Goal: Information Seeking & Learning: Learn about a topic

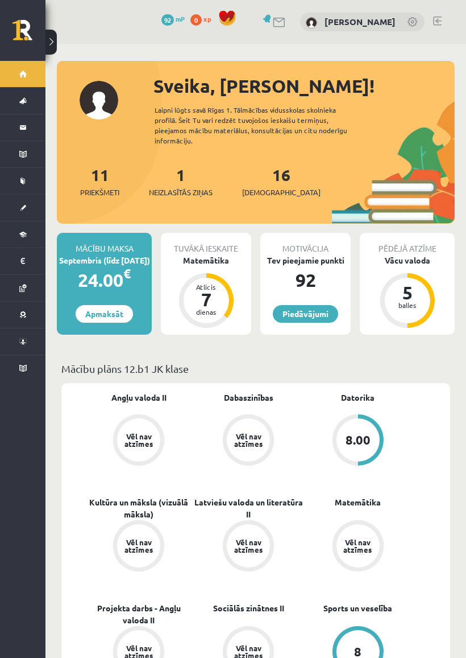
click at [321, 305] on link "Piedāvājumi" at bounding box center [305, 314] width 65 height 18
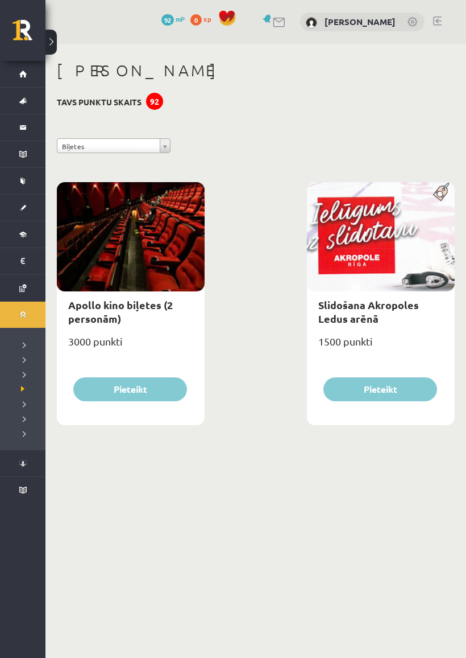
click at [23, 123] on link "Ziņojumi 1" at bounding box center [23, 127] width 46 height 26
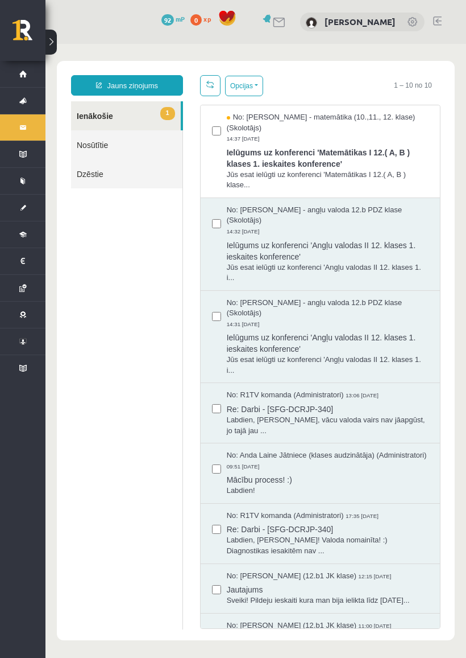
click at [348, 136] on div "No: Laima Tukāne - Grosa - matemātika (10.,11., 12. klase) (Skolotājs) 14:37 09…" at bounding box center [328, 128] width 202 height 32
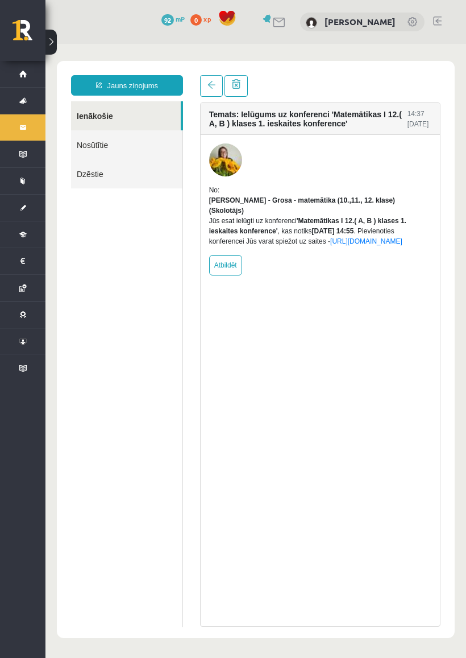
click at [210, 87] on span at bounding box center [212, 85] width 8 height 8
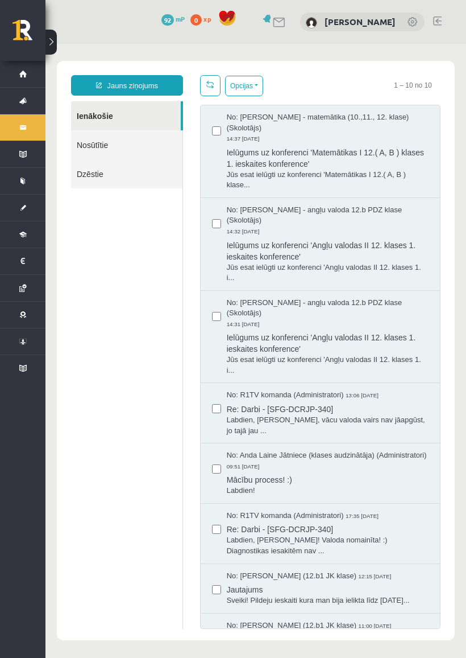
click at [24, 68] on link "Sākums" at bounding box center [23, 74] width 46 height 26
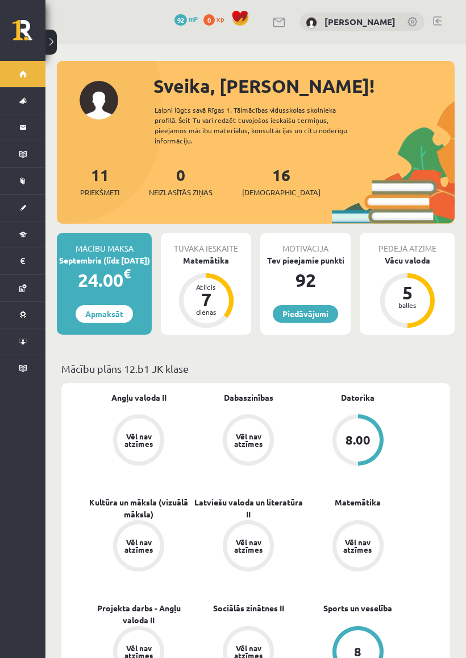
click at [20, 156] on link "Informatīvie ziņojumi 0" at bounding box center [23, 154] width 46 height 26
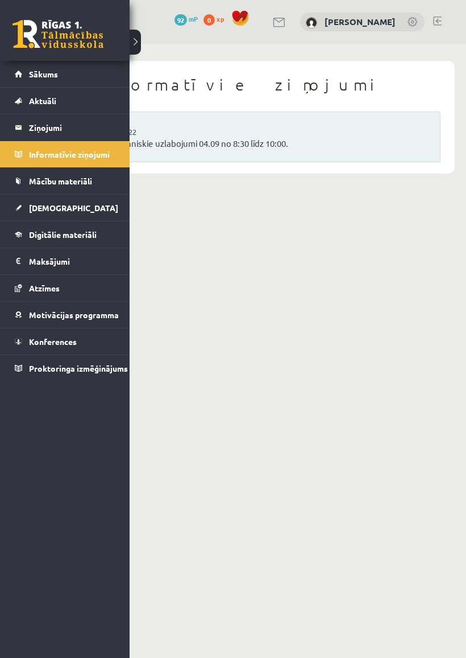
click at [60, 178] on span "Mācību materiāli" at bounding box center [60, 181] width 63 height 10
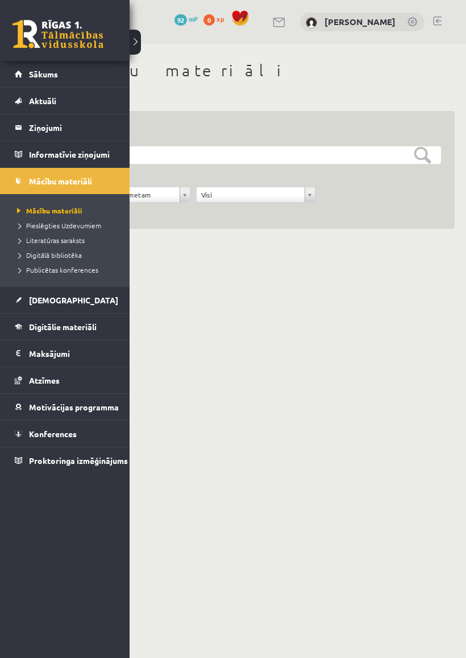
click at [70, 210] on span "Mācību materiāli" at bounding box center [48, 210] width 68 height 9
click at [231, 243] on div "**********" at bounding box center [256, 158] width 421 height 228
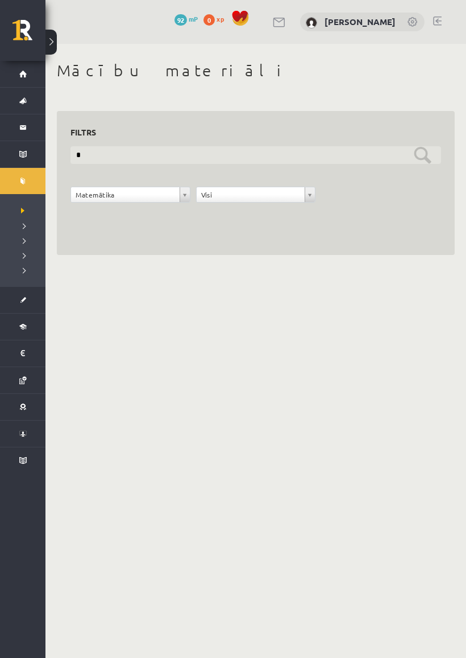
type input "*"
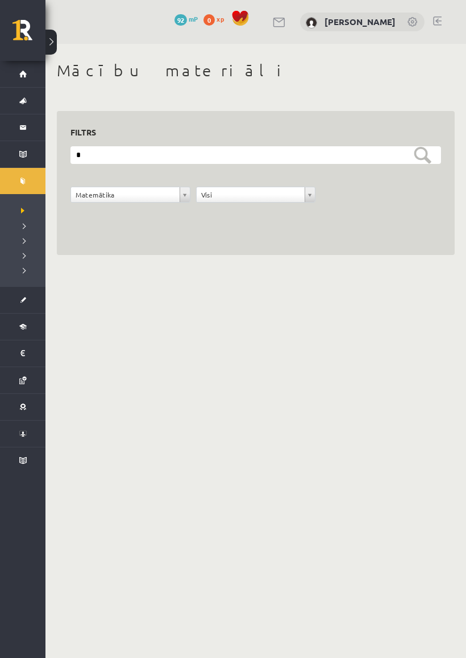
click at [268, 503] on body "0 Dāvanas 92 mP 0 xp Krista Herbsta Sākums Aktuāli Kā mācīties eSKOLĀ Kontakti …" at bounding box center [233, 329] width 466 height 658
